Goal: Task Accomplishment & Management: Manage account settings

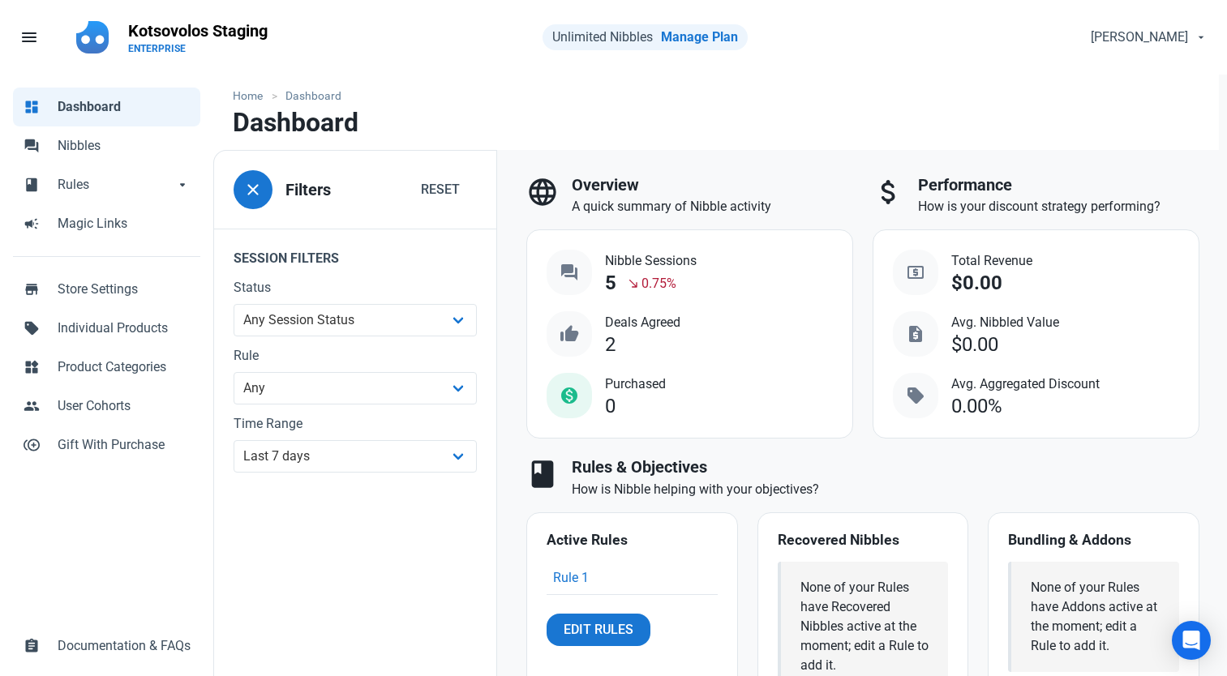
select select "7d"
click at [136, 187] on span "Rules" at bounding box center [116, 184] width 117 height 19
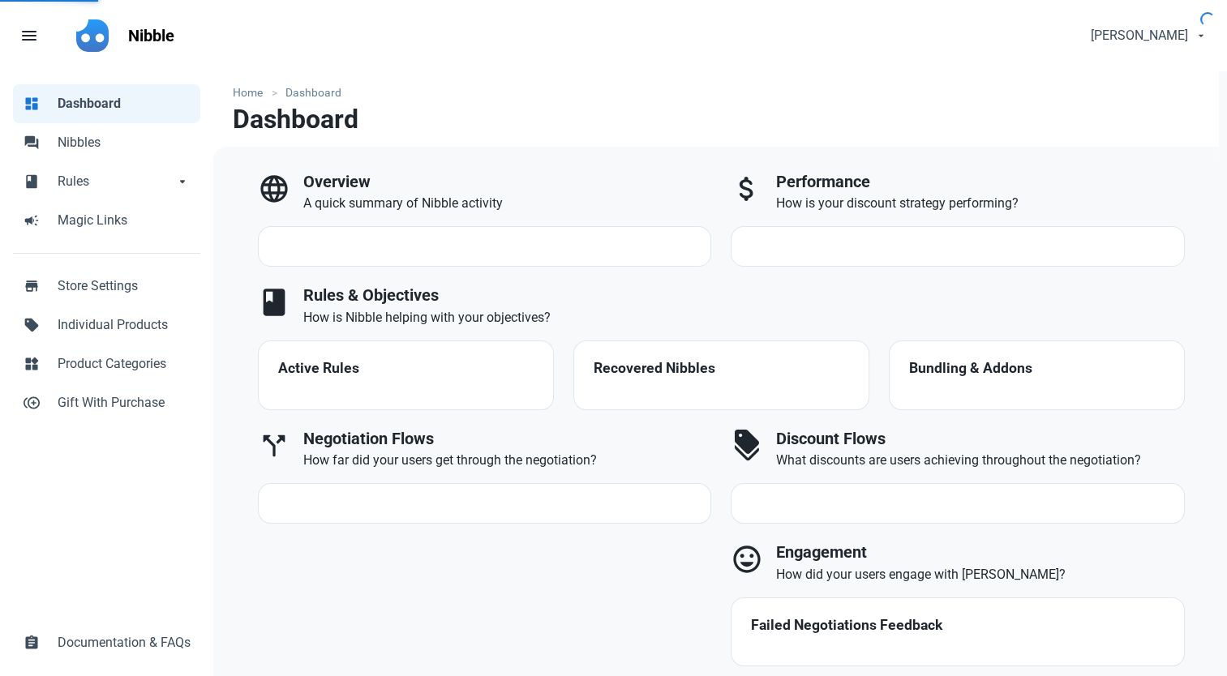
select select "7d"
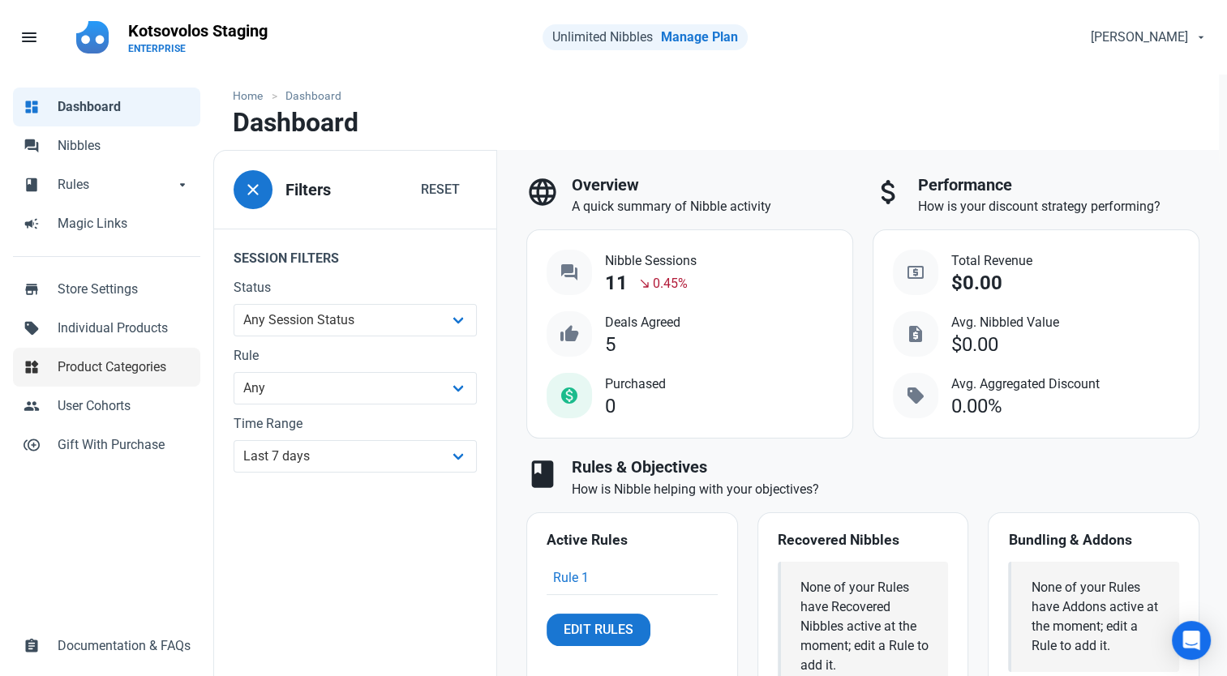
click at [100, 371] on span "Product Categories" at bounding box center [124, 367] width 133 height 19
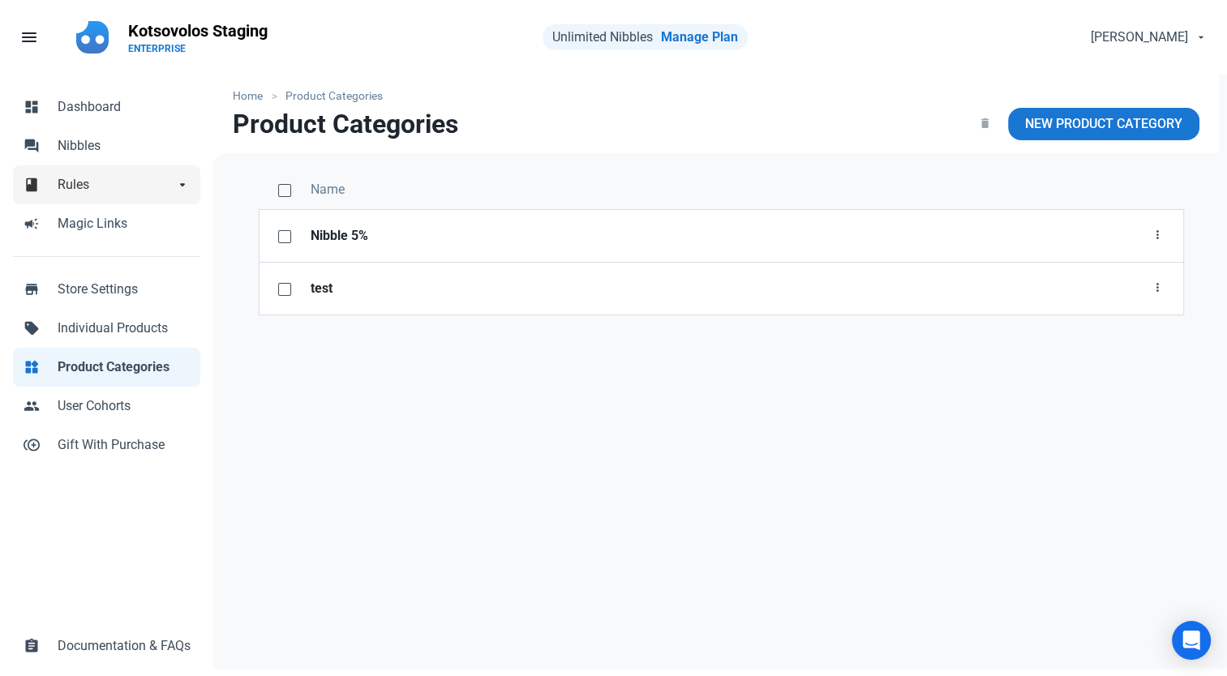
click at [77, 193] on span "Rules" at bounding box center [116, 184] width 117 height 19
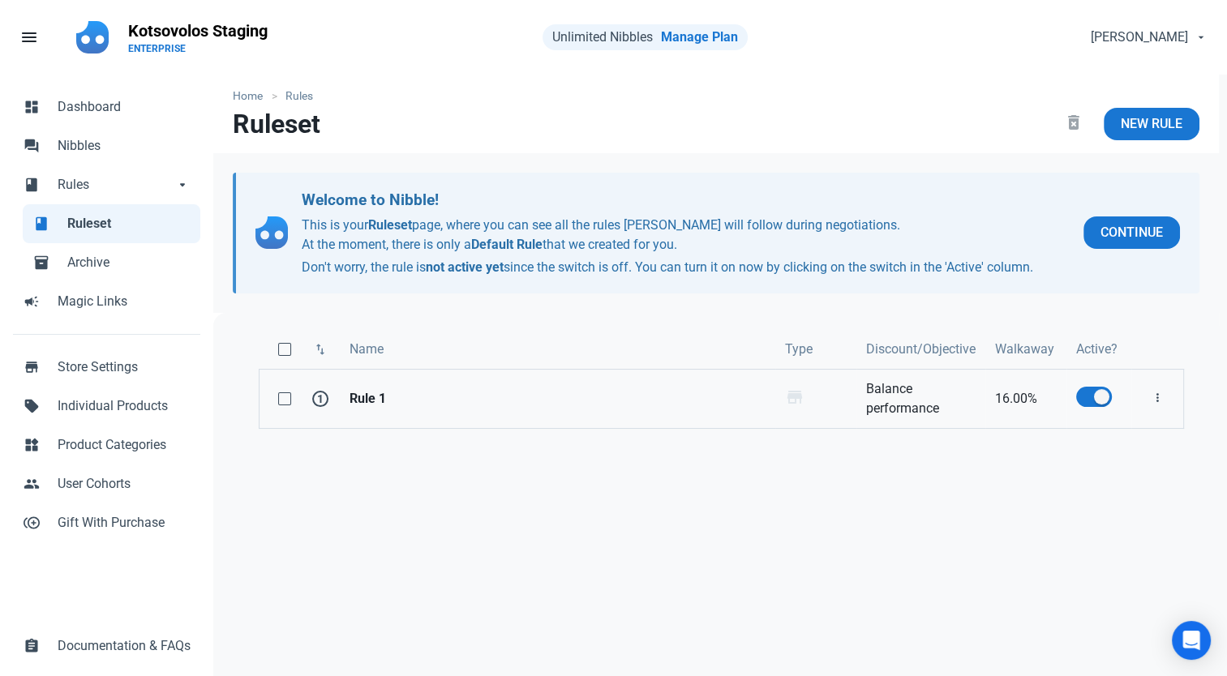
click at [370, 385] on link "Rule 1" at bounding box center [558, 399] width 436 height 58
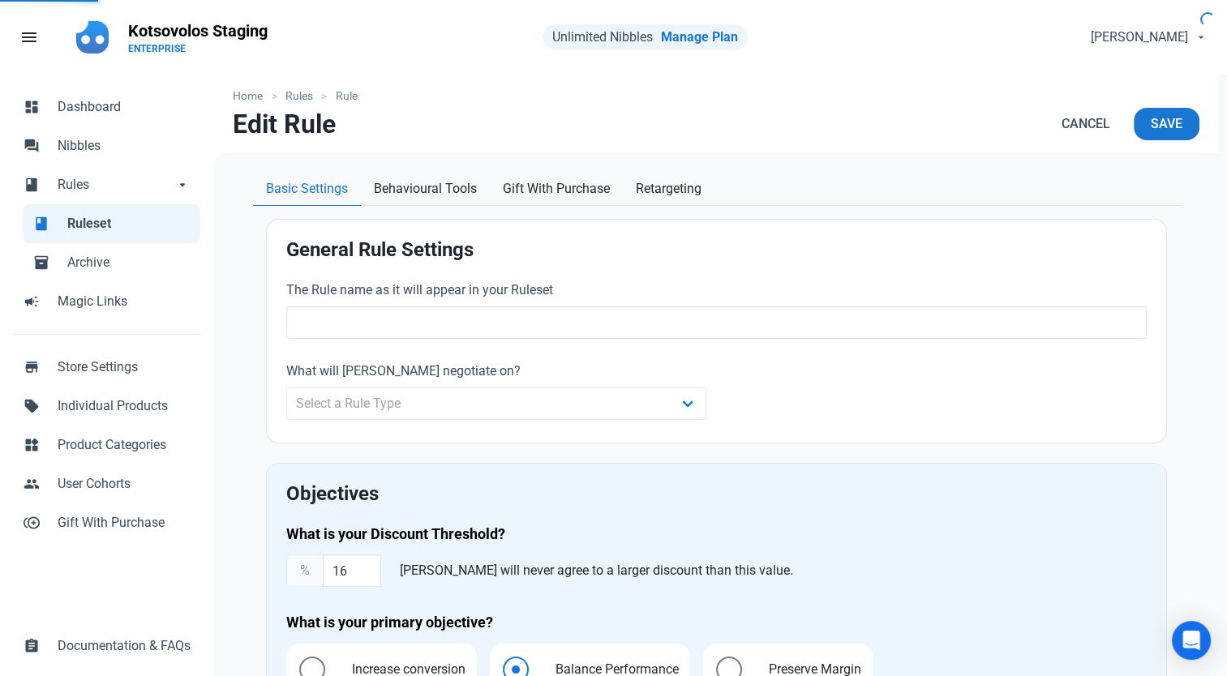
type input "Rule 1"
type input "16.00"
radio input "true"
